Goal: Find specific page/section: Find specific page/section

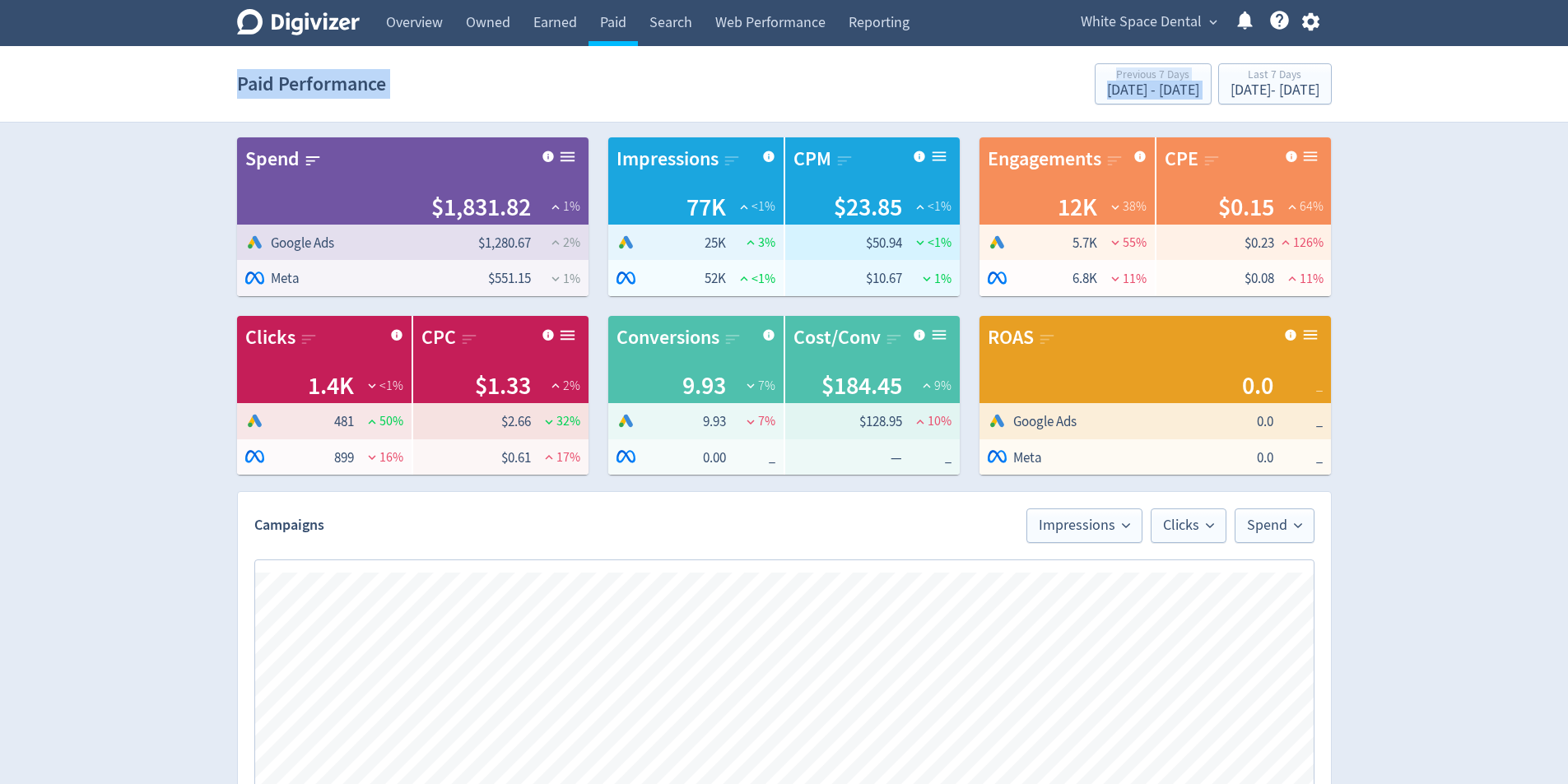
click at [1162, 42] on div "Digivizer Logo [PERSON_NAME] Logo Overview Owned Earned Paid Search Web Perform…" at bounding box center [784, 744] width 1568 height 1489
click at [1158, 26] on span "White Space Dental" at bounding box center [1142, 22] width 121 height 26
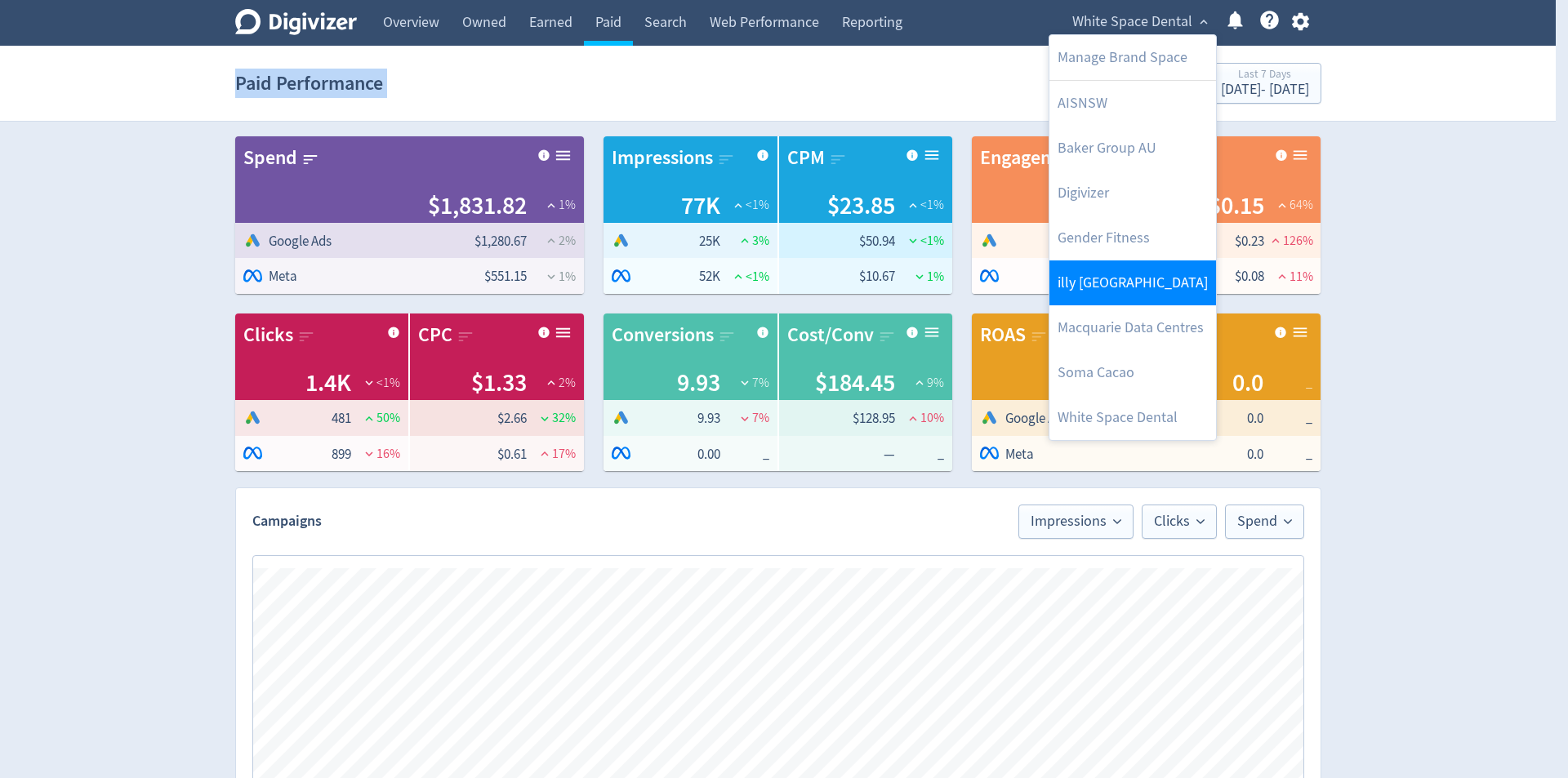
click at [1172, 274] on link "illy [GEOGRAPHIC_DATA]" at bounding box center [1133, 283] width 166 height 45
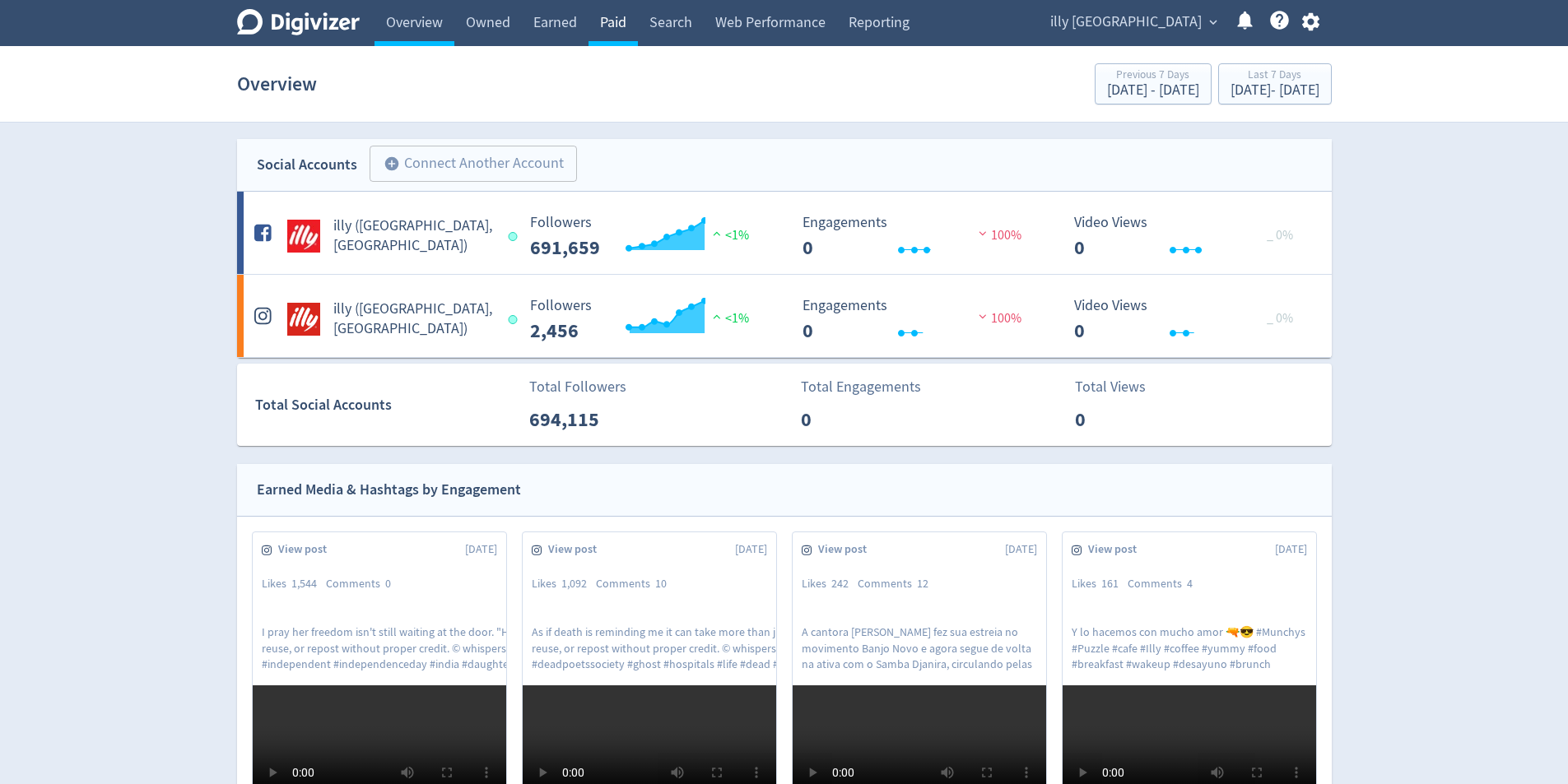
click at [618, 33] on link "Paid" at bounding box center [613, 22] width 49 height 46
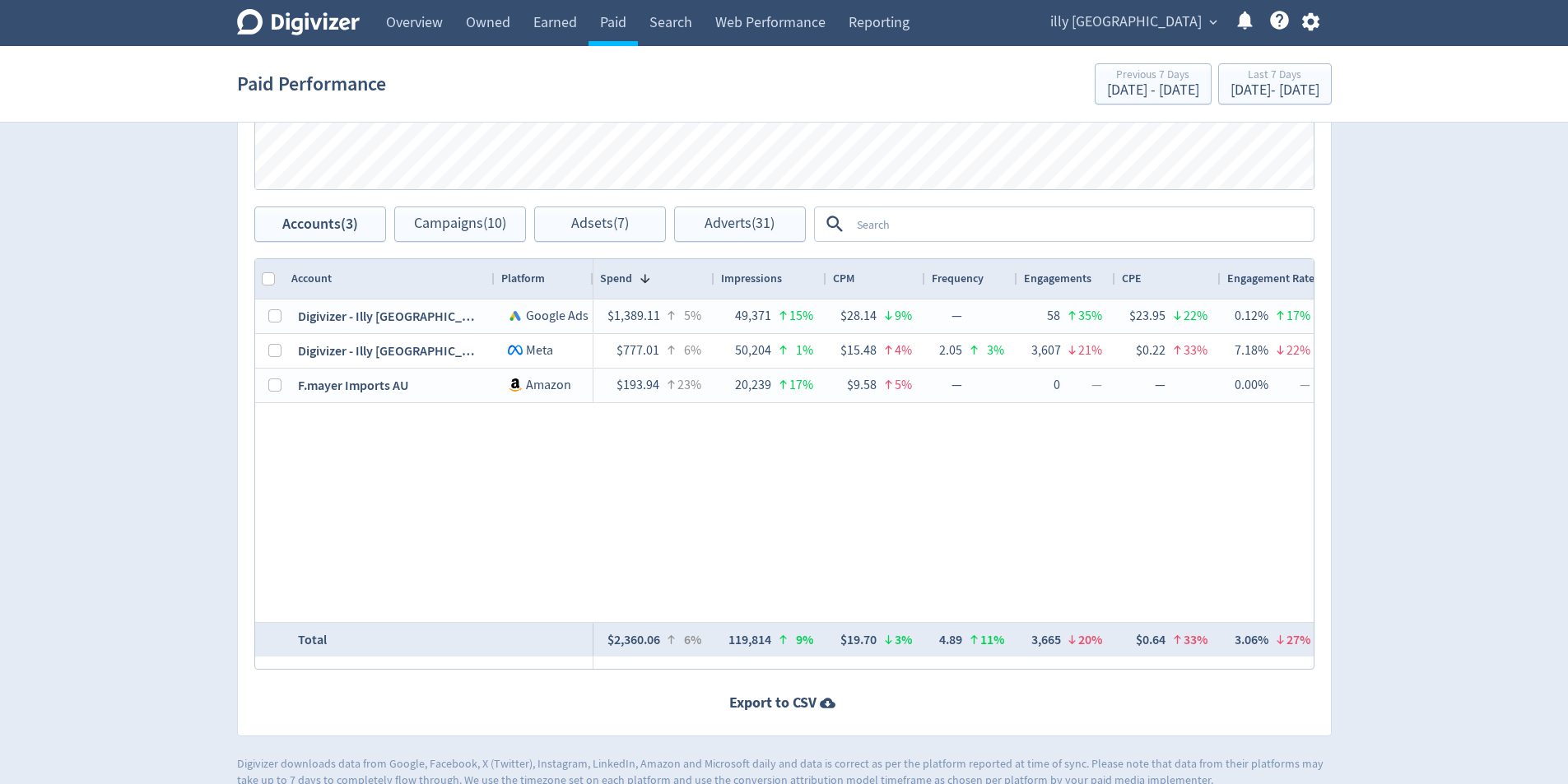
scroll to position [794, 0]
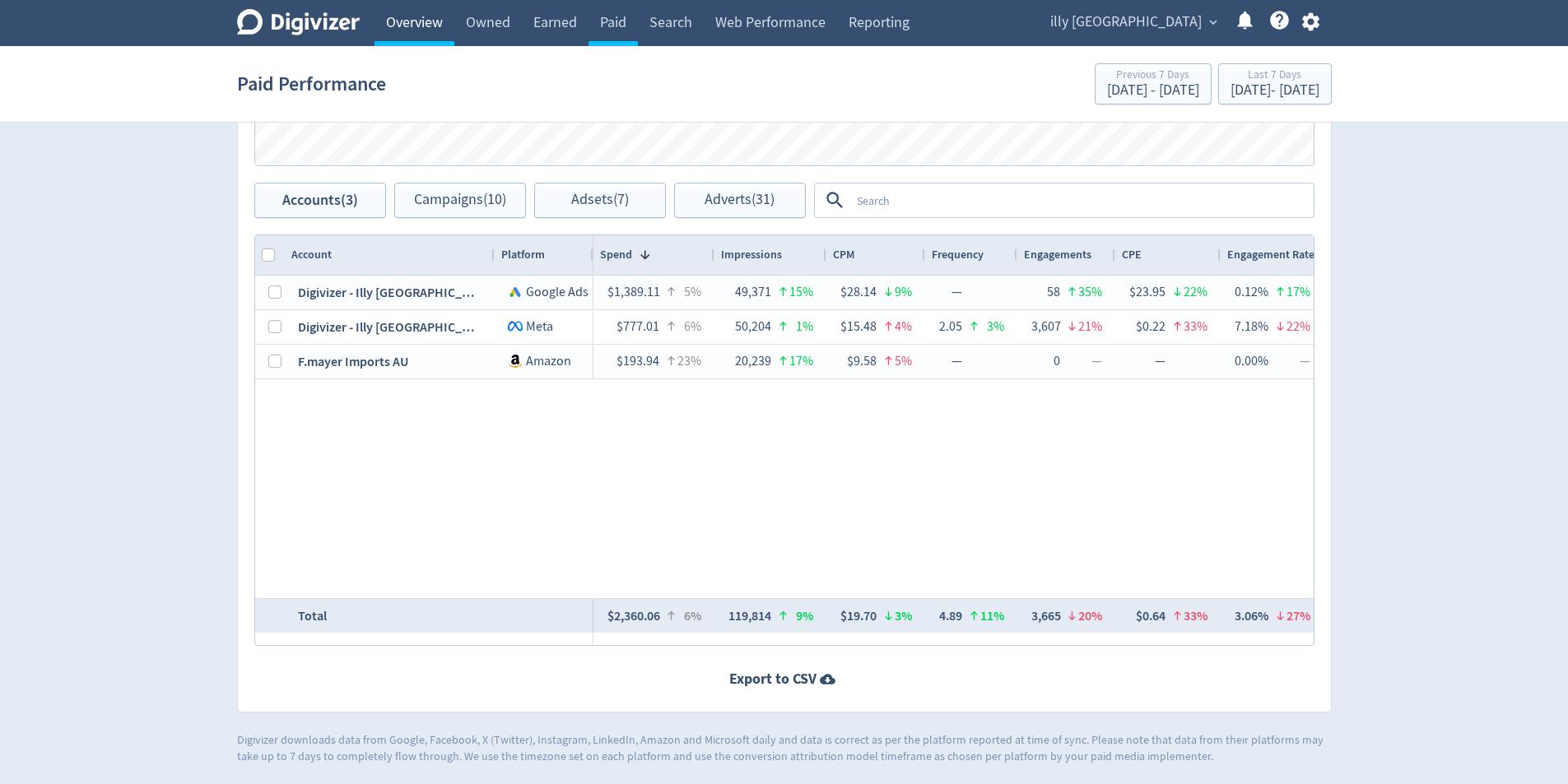
click at [424, 44] on link "Overview" at bounding box center [414, 22] width 80 height 46
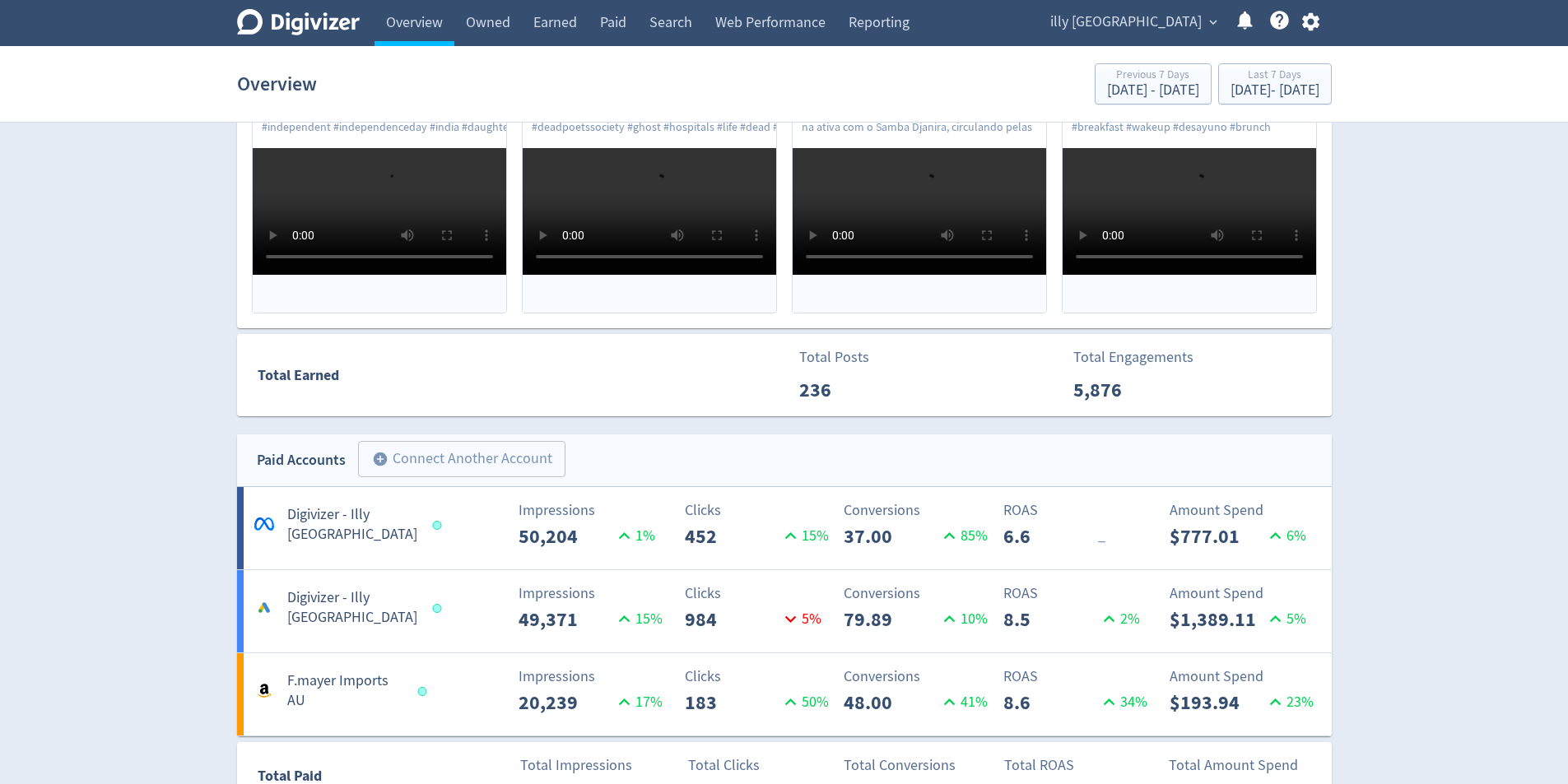
scroll to position [494, 0]
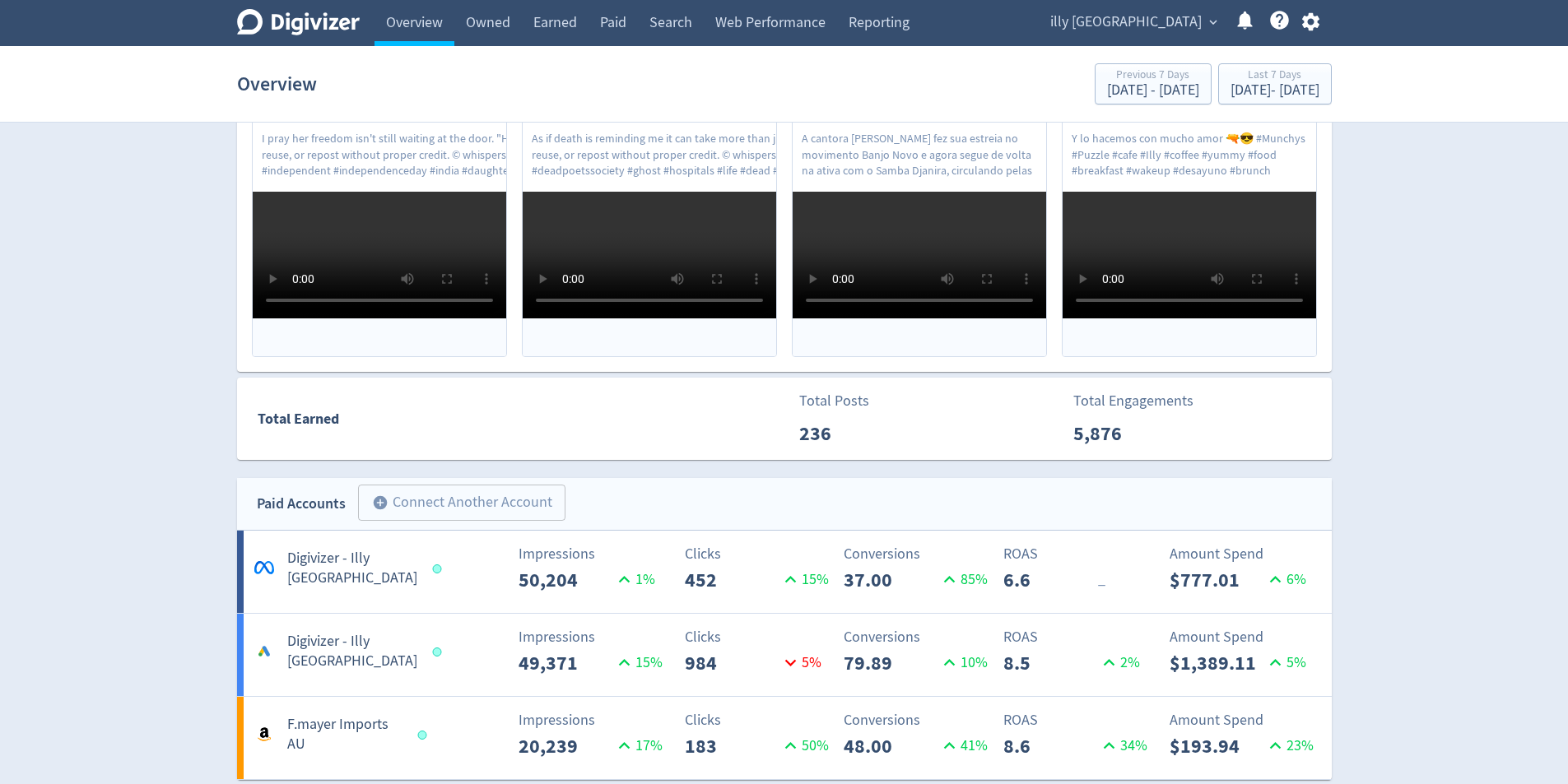
click at [1500, 256] on div "Digivizer Logo [PERSON_NAME] Logo Overview Owned Earned Paid Search Web Perform…" at bounding box center [784, 606] width 1568 height 2199
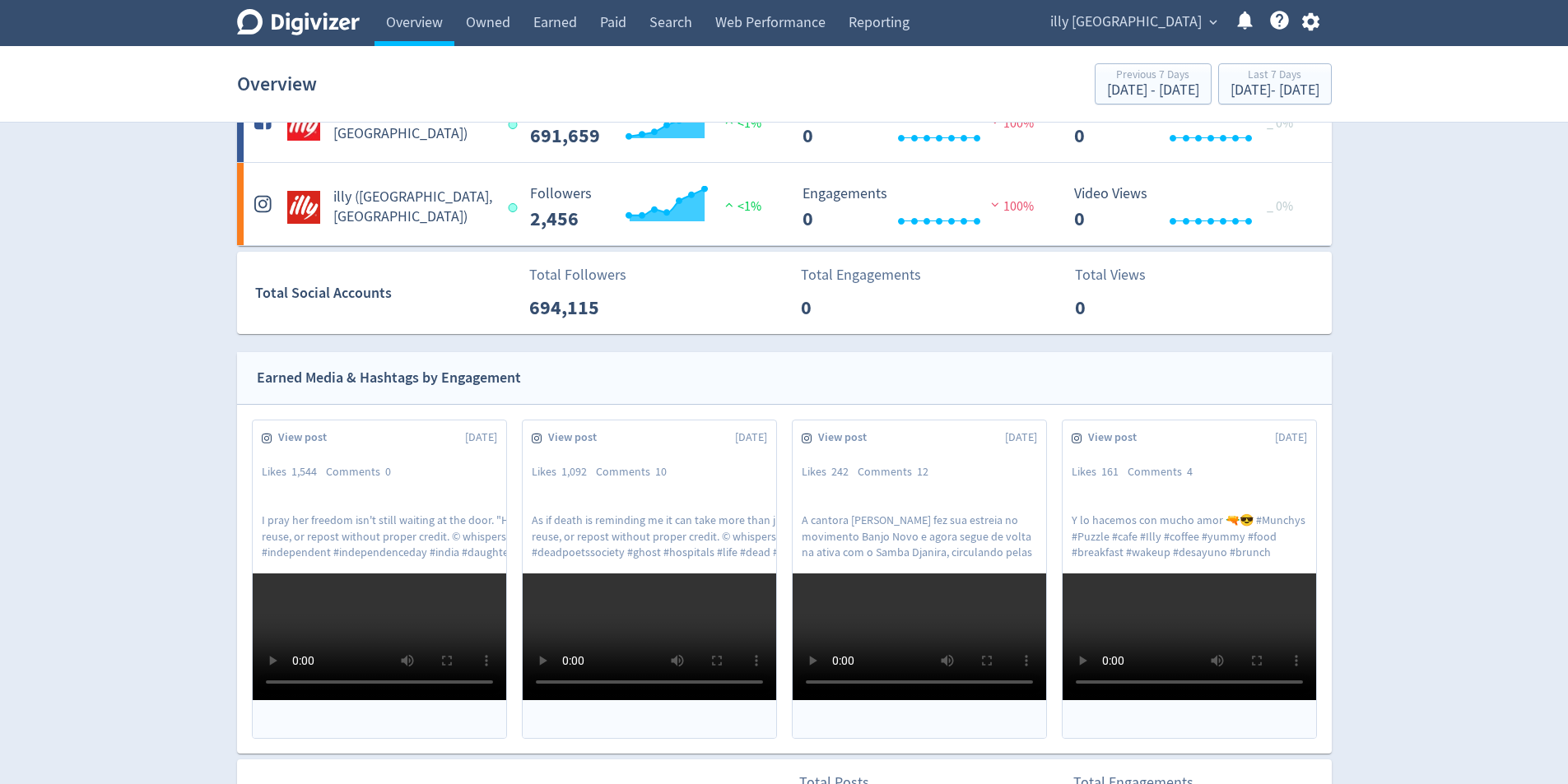
scroll to position [82, 0]
